Goal: Navigation & Orientation: Find specific page/section

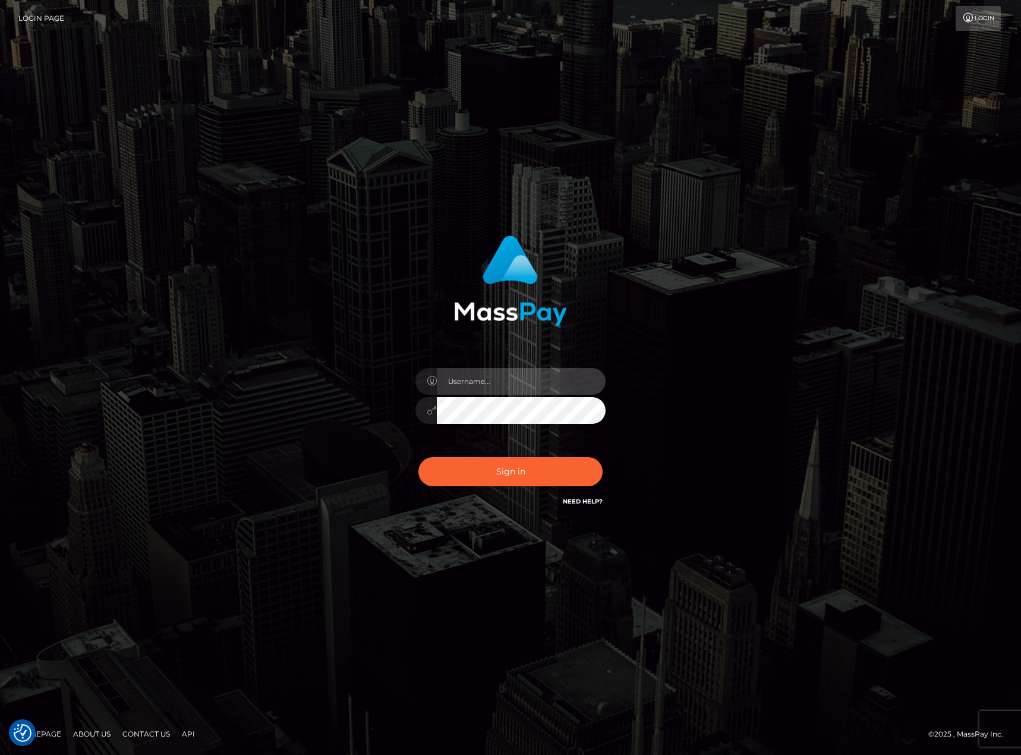
type input "karl.cope"
click at [515, 467] on button "Sign in" at bounding box center [511, 471] width 184 height 29
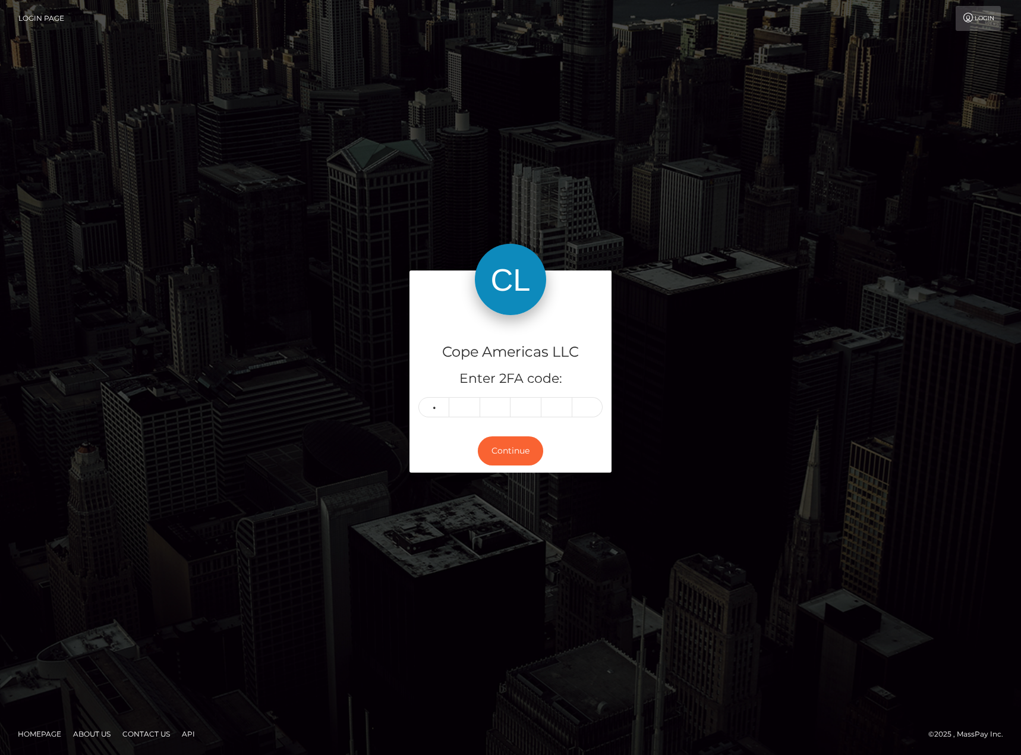
type input "6"
type input "8"
type input "1"
type input "0"
type input "5"
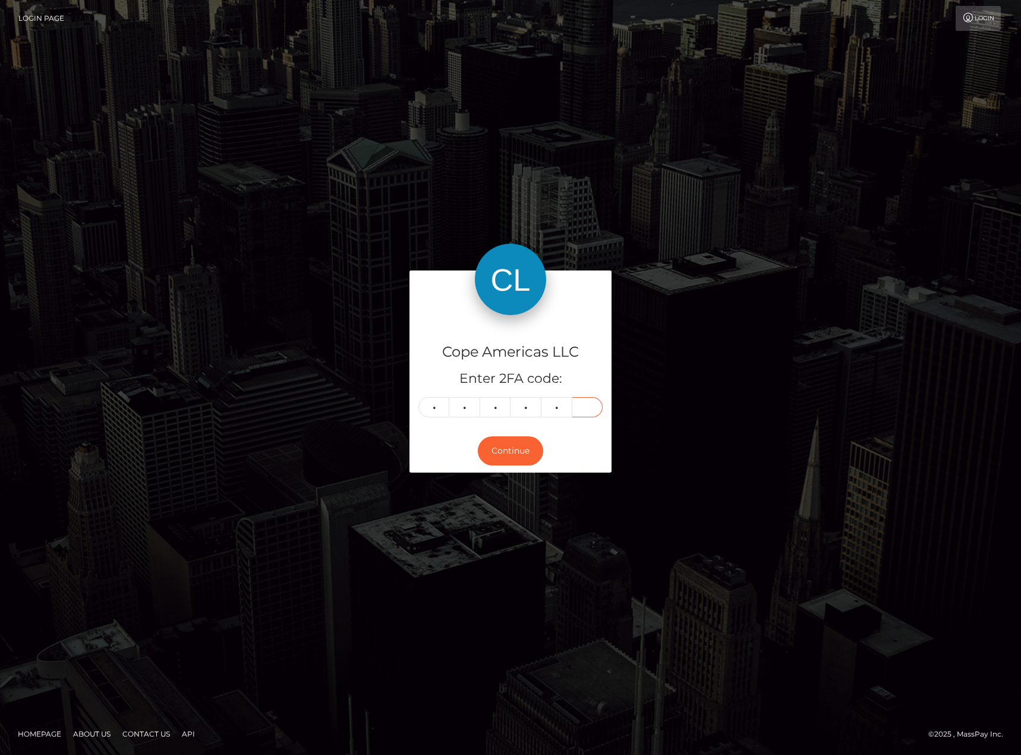
type input "9"
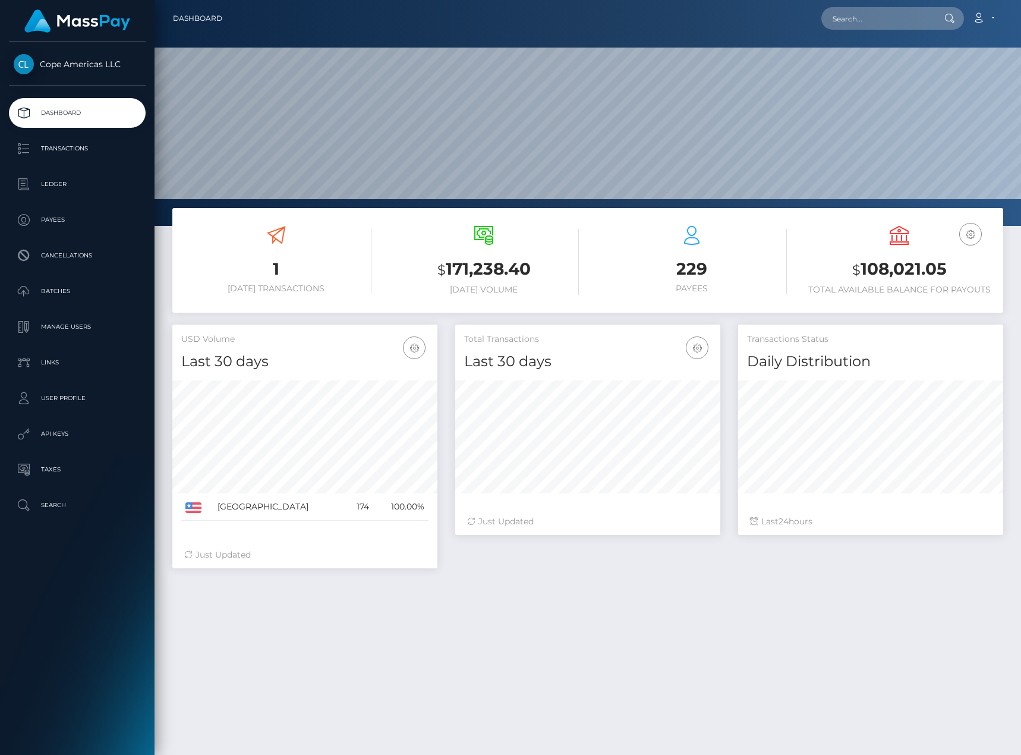
scroll to position [211, 265]
click at [89, 286] on p "Batches" at bounding box center [77, 291] width 127 height 18
